Goal: Navigation & Orientation: Find specific page/section

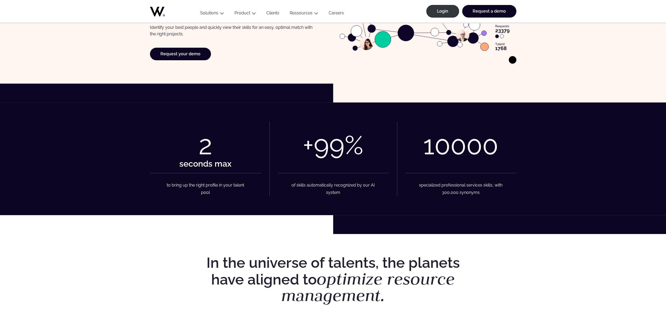
scroll to position [26, 0]
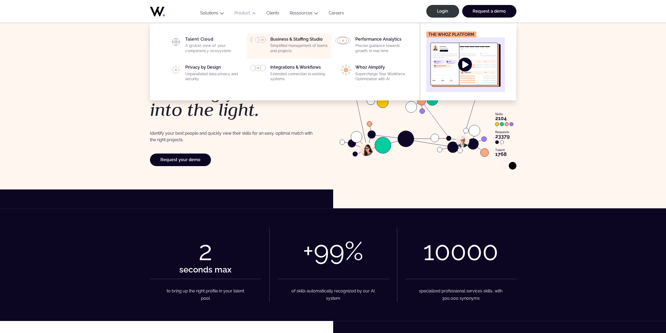
click at [298, 42] on div "Business & Staffing Studio Simplified management of teams and projects" at bounding box center [300, 46] width 58 height 19
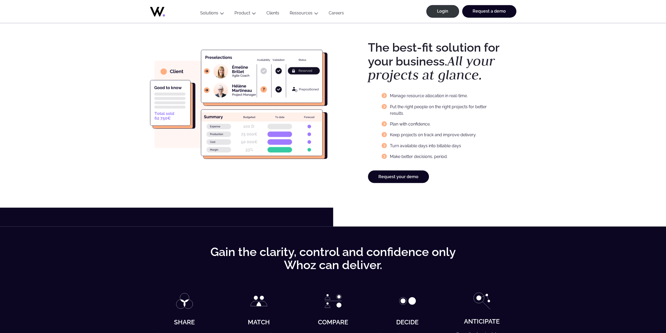
scroll to position [707, 0]
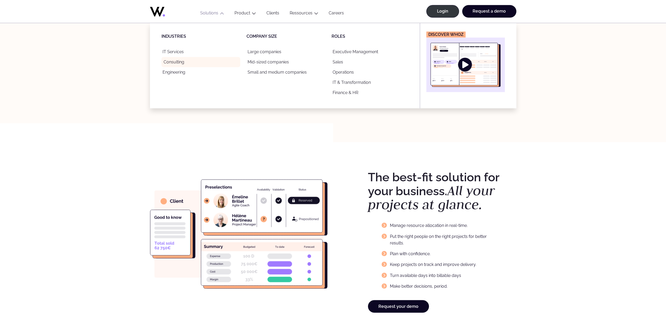
click at [181, 63] on link "Consulting" at bounding box center [201, 62] width 79 height 10
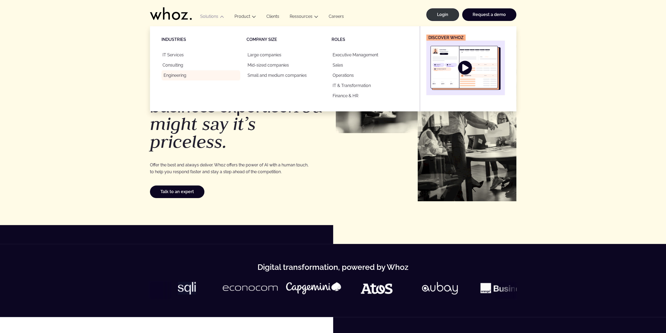
click at [180, 75] on link "Engineering" at bounding box center [201, 75] width 79 height 10
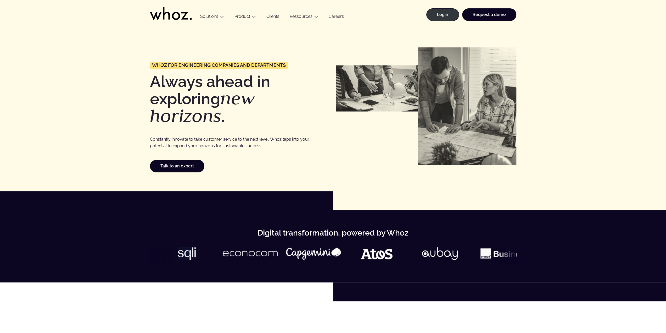
click at [163, 18] on icon at bounding box center [166, 13] width 7 height 12
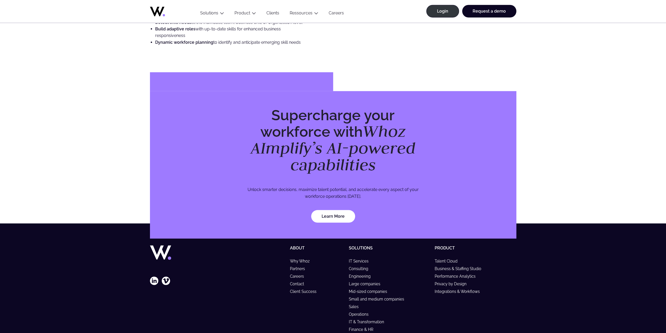
scroll to position [1434, 0]
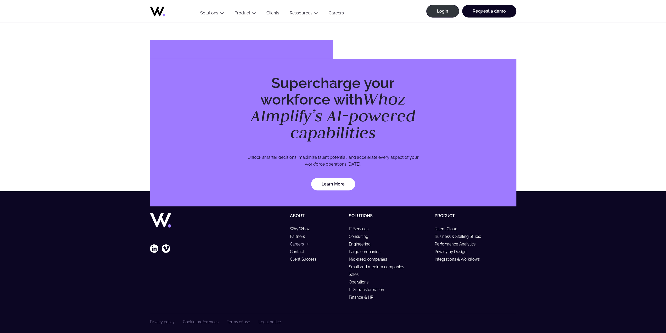
click at [302, 242] on link "Careers" at bounding box center [299, 244] width 19 height 4
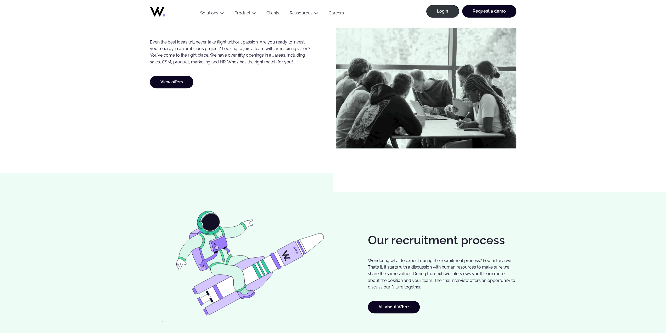
scroll to position [236, 0]
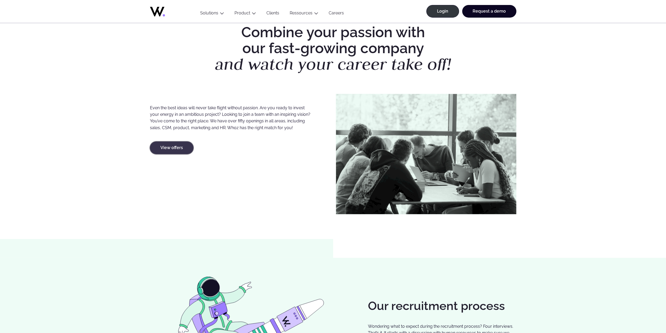
click at [179, 149] on link "View offers" at bounding box center [171, 147] width 43 height 13
